Goal: Task Accomplishment & Management: Manage account settings

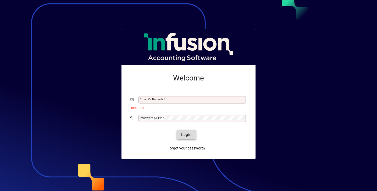
click at [188, 135] on span "Login" at bounding box center [186, 134] width 11 height 5
click at [180, 97] on div "Email or Barcode" at bounding box center [191, 99] width 107 height 7
click at [178, 99] on input "Email or Barcode" at bounding box center [193, 100] width 106 height 4
click at [170, 100] on input "Email or Barcode" at bounding box center [193, 100] width 106 height 4
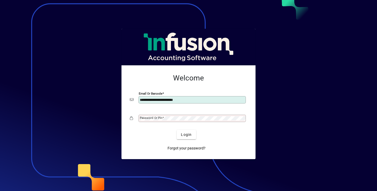
type input "**********"
click at [177, 130] on button "Login" at bounding box center [186, 134] width 19 height 9
